Goal: Complete application form: Complete application form

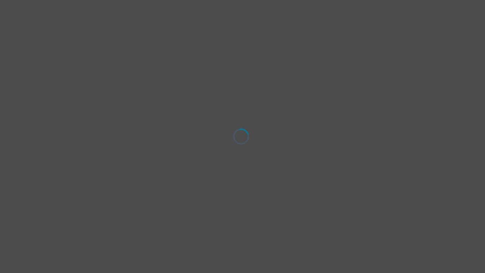
select select "[DEMOGRAPHIC_DATA]"
select select "they/them"
select select "Single"
select select "High school"
select select "Instagram"
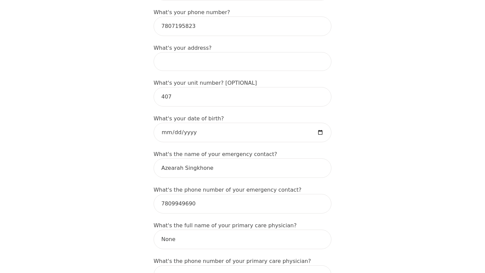
scroll to position [281, 0]
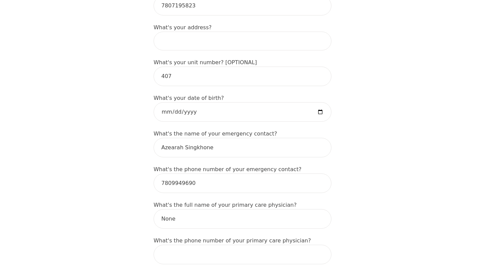
click at [205, 32] on input at bounding box center [242, 41] width 178 height 19
drag, startPoint x: 173, startPoint y: 29, endPoint x: 155, endPoint y: 30, distance: 18.5
click at [155, 32] on input "407-10611 116 St" at bounding box center [242, 41] width 178 height 19
type input "[STREET_ADDRESS]"
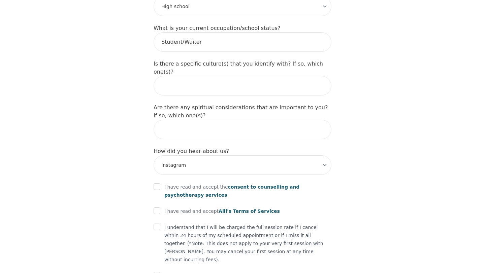
scroll to position [750, 0]
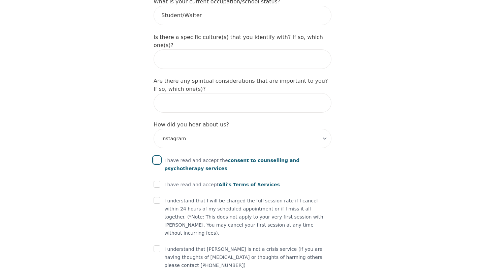
click at [154, 157] on input "checkbox" at bounding box center [156, 160] width 7 height 7
checkbox input "true"
click at [156, 181] on input "checkbox" at bounding box center [156, 184] width 7 height 7
checkbox input "true"
click at [157, 197] on input "checkbox" at bounding box center [156, 200] width 7 height 7
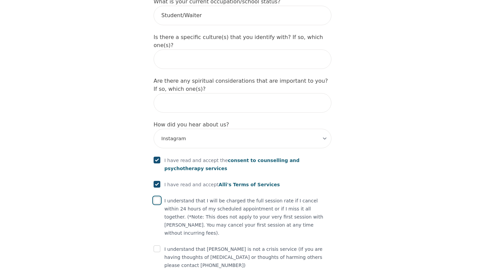
checkbox input "true"
click at [158, 246] on input "checkbox" at bounding box center [156, 249] width 7 height 7
checkbox input "true"
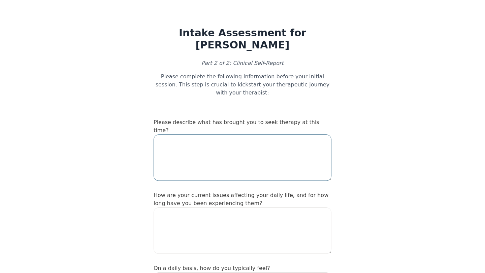
click at [213, 143] on textarea at bounding box center [242, 158] width 178 height 46
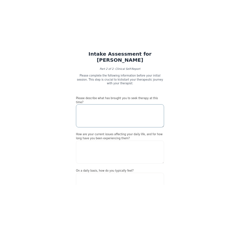
scroll to position [23, 0]
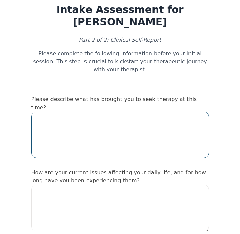
paste textarea "I’m seeking therapy right now because I’m going through a difficult breakup and…"
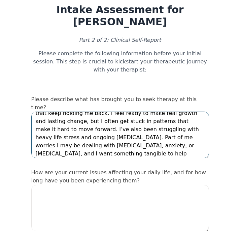
scroll to position [0, 0]
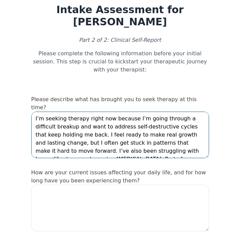
type textarea "I’m seeking therapy right now because I’m going through a difficult breakup and…"
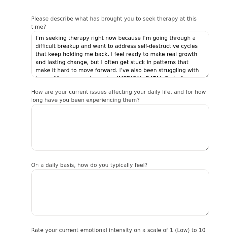
scroll to position [111, 0]
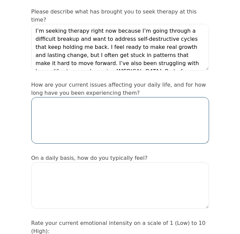
click at [76, 97] on textarea at bounding box center [120, 120] width 178 height 46
type textarea "T"
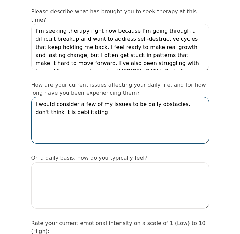
click at [97, 97] on textarea "I would consider a few of my issues to be daily obstacles. I don't think it is …" at bounding box center [120, 120] width 178 height 46
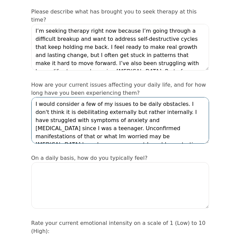
scroll to position [4, 0]
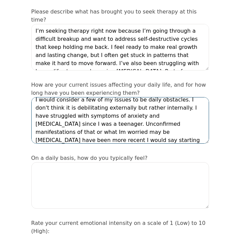
click at [197, 98] on textarea "I would consider a few of my issues to be daily obstacles. I don't think it is …" at bounding box center [120, 120] width 178 height 46
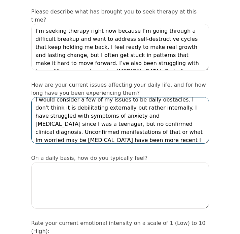
click at [147, 102] on textarea "I would consider a few of my issues to be daily obstacles. I don't think it is …" at bounding box center [120, 120] width 178 height 46
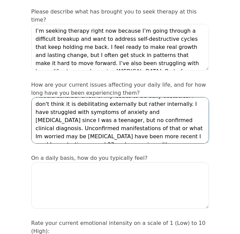
type textarea "I would consider a few of my issues to be daily obstacles. I don't think it is …"
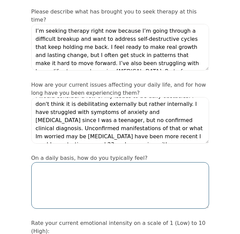
click at [110, 162] on textarea at bounding box center [120, 185] width 178 height 46
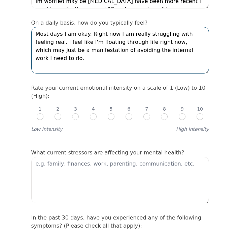
scroll to position [258, 0]
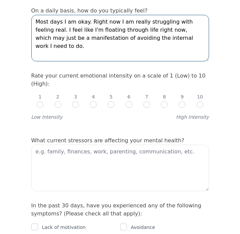
type textarea "Most days I am okay. Right now I am really struggling with feeling real. I feel…"
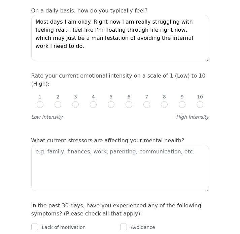
click at [150, 93] on div "7" at bounding box center [146, 100] width 7 height 15
click at [145, 101] on input "radio" at bounding box center [146, 104] width 7 height 7
radio input "true"
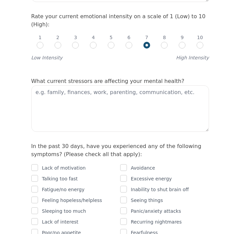
scroll to position [320, 0]
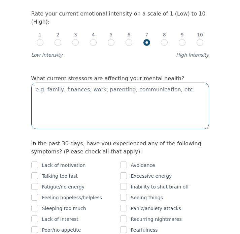
click at [138, 82] on textarea at bounding box center [120, 105] width 178 height 46
type textarea "r"
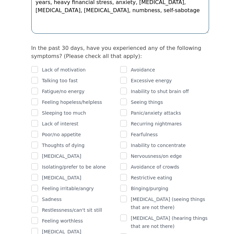
scroll to position [416, 0]
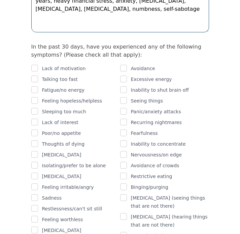
type textarea "brand new breakup with ongoing tension over the past couple years, heavy financ…"
click at [36, 65] on input "checkbox" at bounding box center [34, 68] width 7 height 7
checkbox input "true"
click at [36, 75] on input "checkbox" at bounding box center [34, 78] width 7 height 7
checkbox input "true"
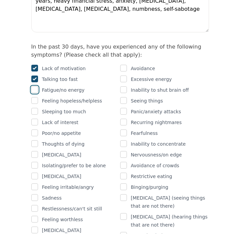
click at [37, 86] on input "checkbox" at bounding box center [34, 89] width 7 height 7
checkbox input "true"
click at [35, 75] on input "checkbox" at bounding box center [34, 78] width 7 height 7
checkbox input "false"
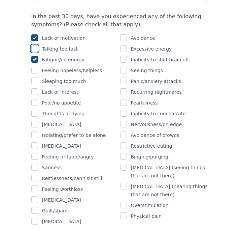
scroll to position [437, 0]
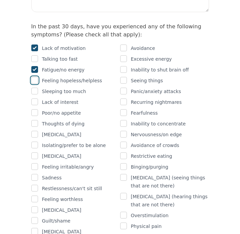
click at [36, 77] on input "checkbox" at bounding box center [34, 80] width 7 height 7
checkbox input "true"
click at [35, 98] on input "checkbox" at bounding box center [34, 101] width 7 height 7
checkbox input "true"
click at [34, 120] on input "checkbox" at bounding box center [34, 123] width 7 height 7
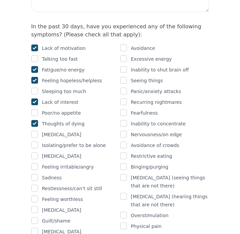
checkbox input "true"
click at [35, 152] on input "checkbox" at bounding box center [34, 155] width 7 height 7
checkbox input "true"
click at [35, 163] on input "checkbox" at bounding box center [34, 166] width 7 height 7
checkbox input "true"
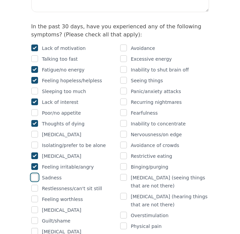
click at [34, 174] on input "checkbox" at bounding box center [34, 177] width 7 height 7
checkbox input "true"
click at [34, 184] on input "checkbox" at bounding box center [34, 187] width 7 height 7
checkbox input "true"
click at [34, 195] on input "checkbox" at bounding box center [34, 198] width 7 height 7
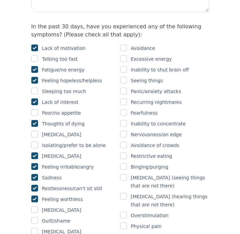
checkbox input "true"
click at [37, 206] on input "checkbox" at bounding box center [34, 209] width 7 height 7
checkbox input "true"
click at [37, 217] on input "checkbox" at bounding box center [34, 220] width 7 height 7
checkbox input "true"
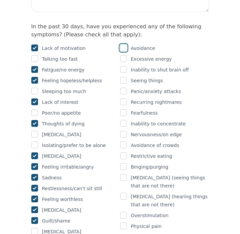
click at [125, 44] on input "checkbox" at bounding box center [123, 47] width 7 height 7
checkbox input "true"
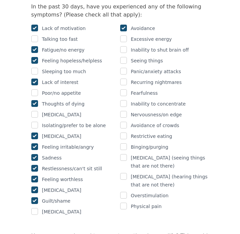
scroll to position [457, 0]
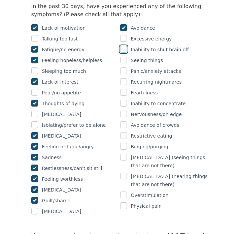
click at [127, 46] on input "checkbox" at bounding box center [123, 49] width 7 height 7
checkbox input "true"
click at [126, 67] on input "checkbox" at bounding box center [123, 70] width 7 height 7
checkbox input "true"
click at [124, 89] on input "checkbox" at bounding box center [123, 92] width 7 height 7
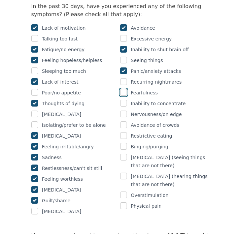
checkbox input "true"
click at [124, 100] on input "checkbox" at bounding box center [123, 103] width 7 height 7
checkbox input "true"
click at [125, 110] on input "checkbox" at bounding box center [123, 113] width 7 height 7
checkbox input "true"
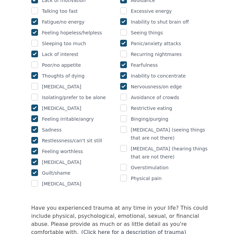
scroll to position [486, 0]
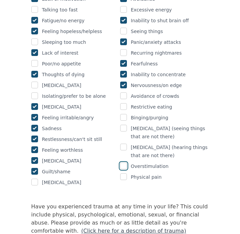
click at [125, 162] on input "checkbox" at bounding box center [123, 165] width 7 height 7
checkbox input "true"
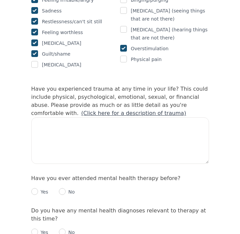
scroll to position [607, 0]
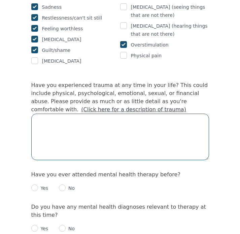
click at [73, 113] on textarea at bounding box center [120, 136] width 178 height 46
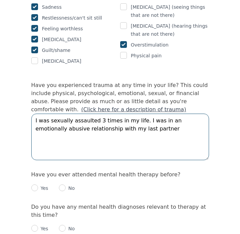
click at [165, 113] on textarea "I was sexually assaulted 3 times in my life. I was in an emotionally abusive re…" at bounding box center [120, 136] width 178 height 46
click at [166, 113] on textarea "I was sexually assaulted 3 times in my life. I was in an 3 year emotionally abu…" at bounding box center [120, 136] width 178 height 46
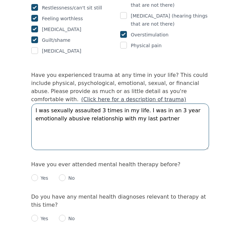
scroll to position [618, 0]
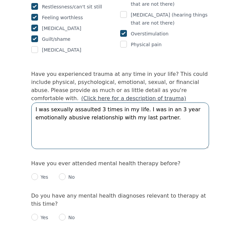
type textarea "I was sexually assaulted 3 times in my life. I was in an 3 year emotionally abu…"
